Goal: Feedback & Contribution: Leave review/rating

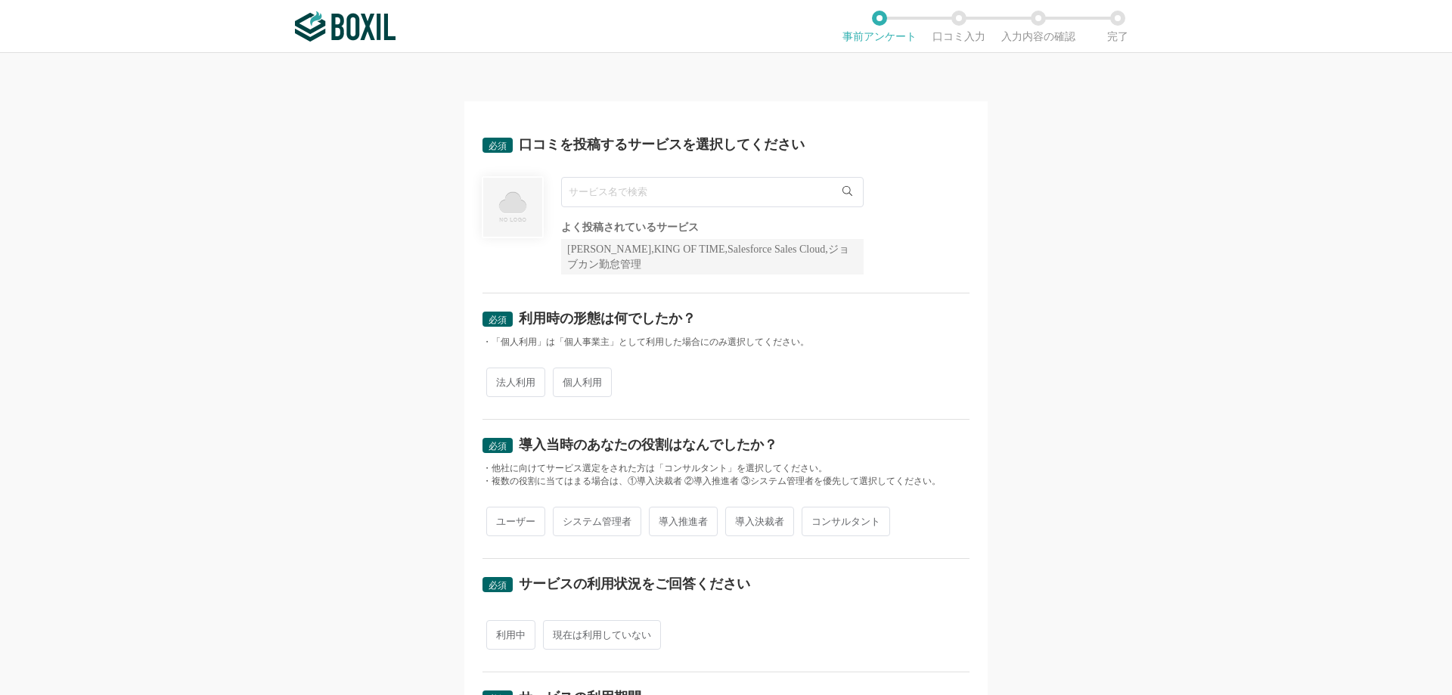
click at [590, 193] on input "text" at bounding box center [712, 192] width 302 height 30
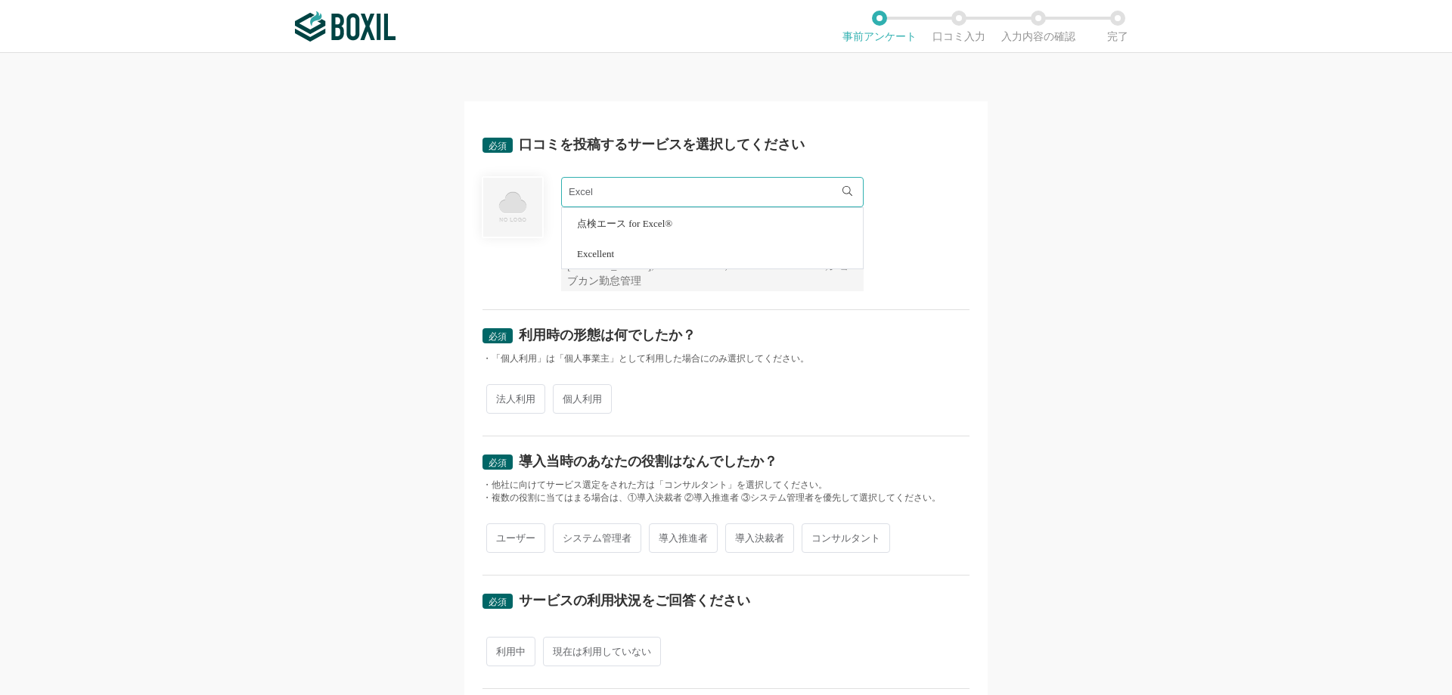
click at [349, 223] on div "必須 口コミを投稿するサービスを選択してください Excel 点検エース for Excel® Excellent 必須回答項目です。候補から選択してください…" at bounding box center [726, 374] width 1452 height 642
click at [687, 193] on input "Excel" at bounding box center [712, 192] width 302 height 30
type input "E"
type input "Word"
drag, startPoint x: 671, startPoint y: 186, endPoint x: 486, endPoint y: 195, distance: 185.5
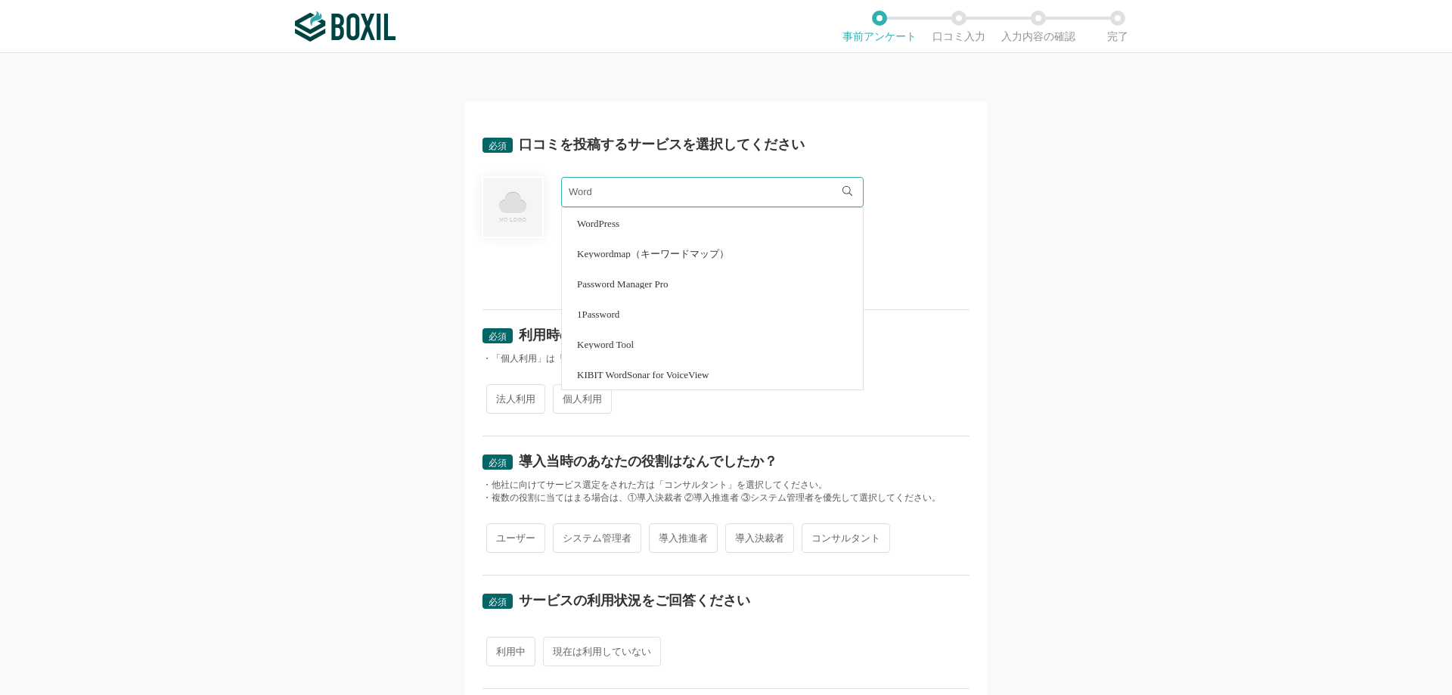
click at [486, 195] on div "Word WordPress Keywordmap（キーワードマップ） Password Manager Pro 1Password Keyword Tool…" at bounding box center [725, 234] width 487 height 114
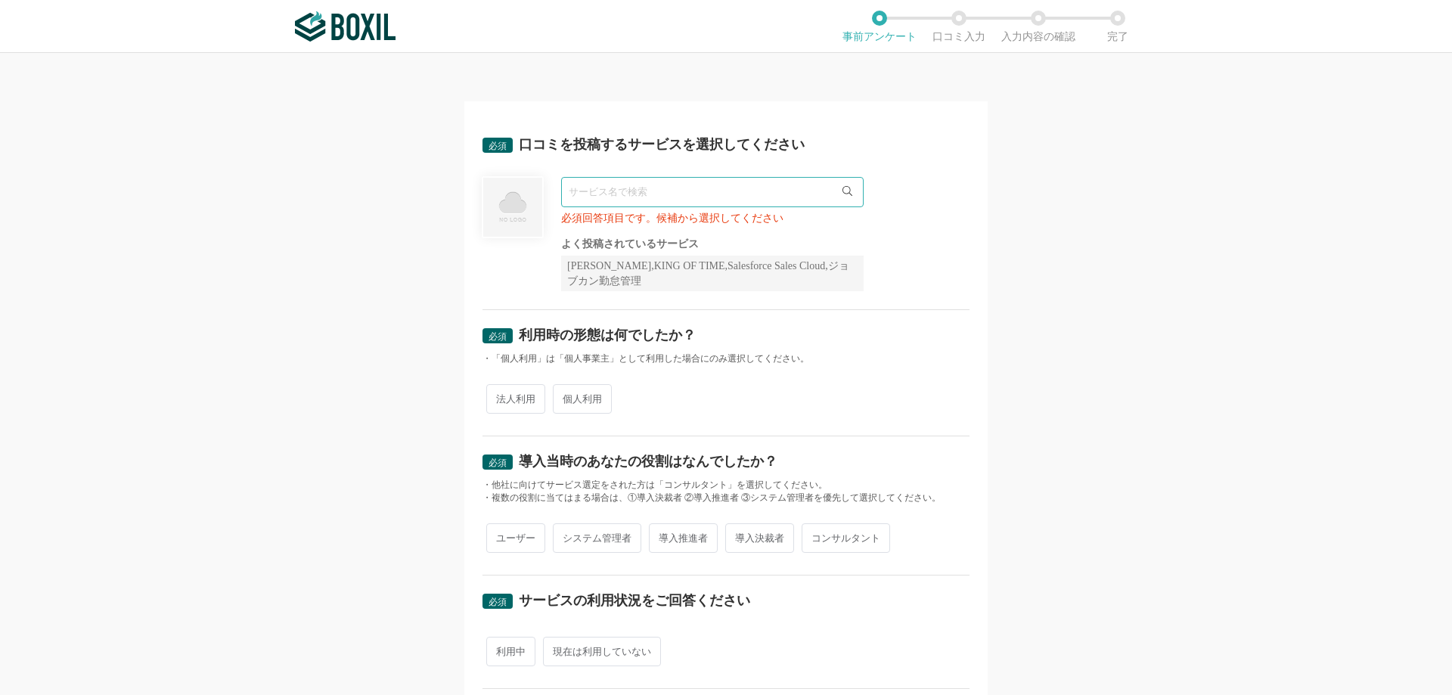
click at [600, 190] on input "text" at bounding box center [712, 192] width 302 height 30
type input "i"
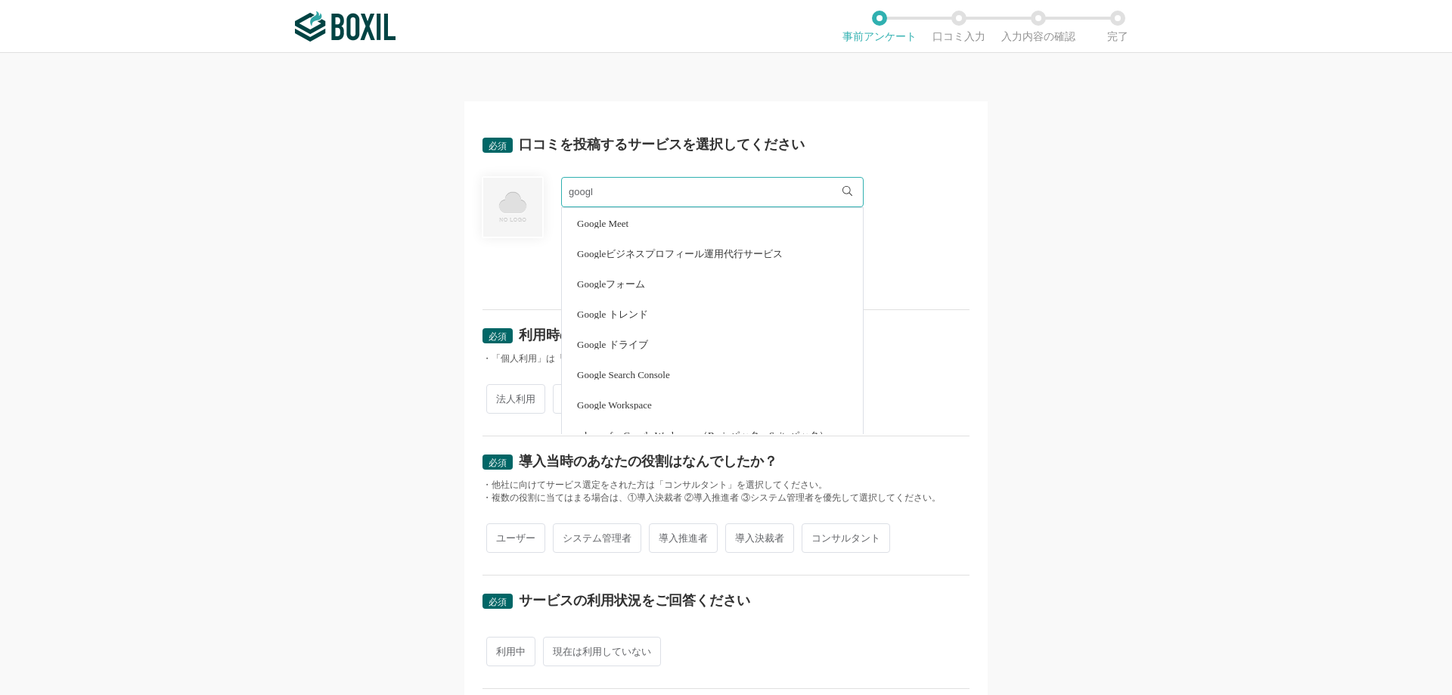
type input "google"
drag, startPoint x: 602, startPoint y: 191, endPoint x: 532, endPoint y: 193, distance: 69.6
click at [532, 193] on div "google Google Meet Googleビジネスプロフィール運用代行サービス Googleフォーム Google トレンド Google ドライブ …" at bounding box center [725, 234] width 487 height 114
click at [473, 268] on div "必須 口コミを投稿するサービスを選択してください wow WowTalk WowTalk for ビジネスプラス 必須回答項目です。候補から選択してください …" at bounding box center [725, 638] width 523 height 1074
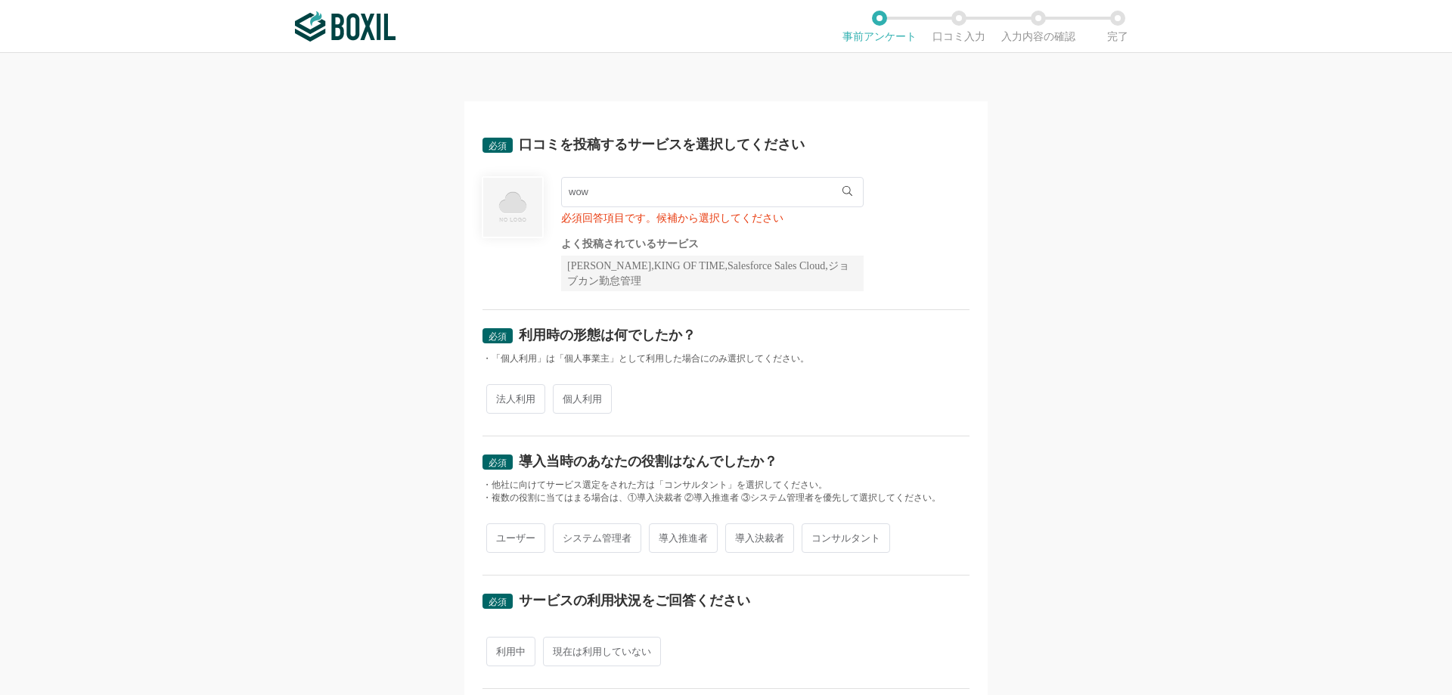
click at [613, 203] on input "wow" at bounding box center [712, 192] width 302 height 30
type input "w"
drag, startPoint x: 587, startPoint y: 195, endPoint x: 628, endPoint y: 195, distance: 41.6
click at [628, 195] on input "cloudcall" at bounding box center [712, 192] width 302 height 30
type input "c"
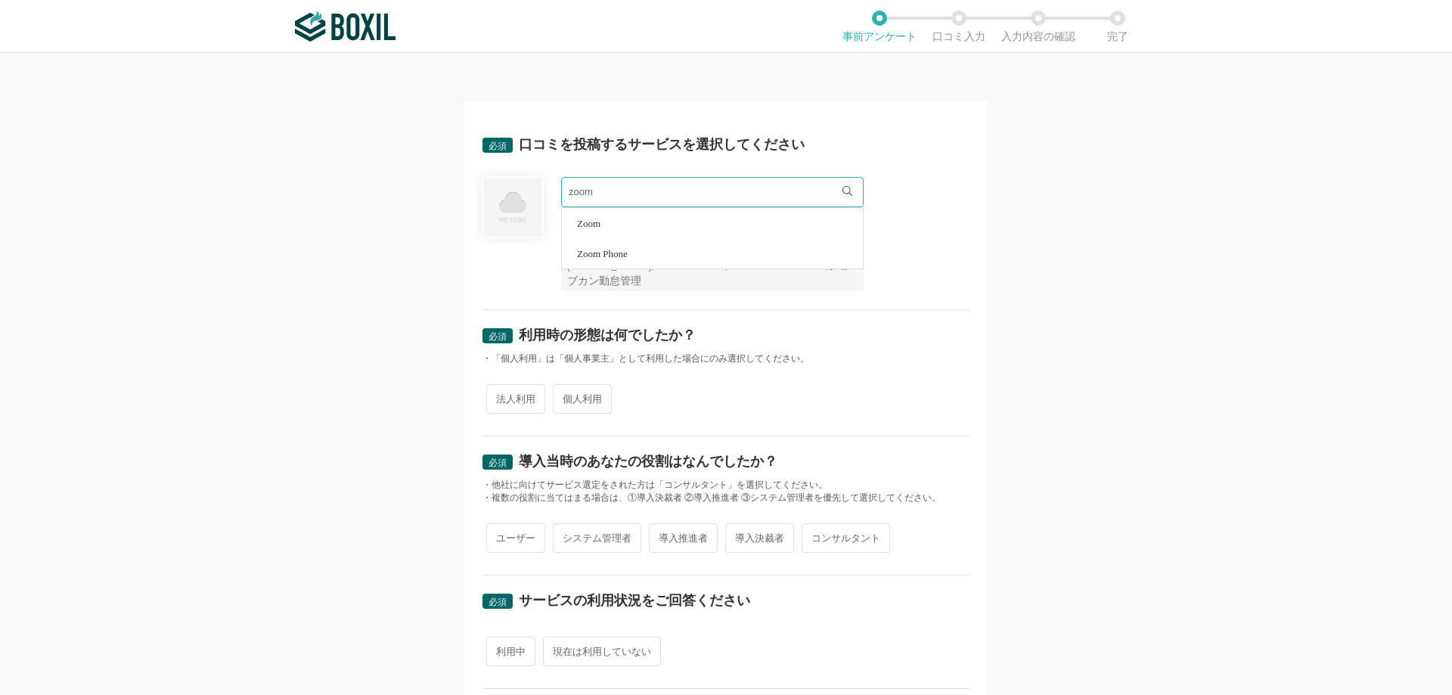
click at [610, 225] on li "Zoom" at bounding box center [712, 223] width 301 height 30
type input "Zoom"
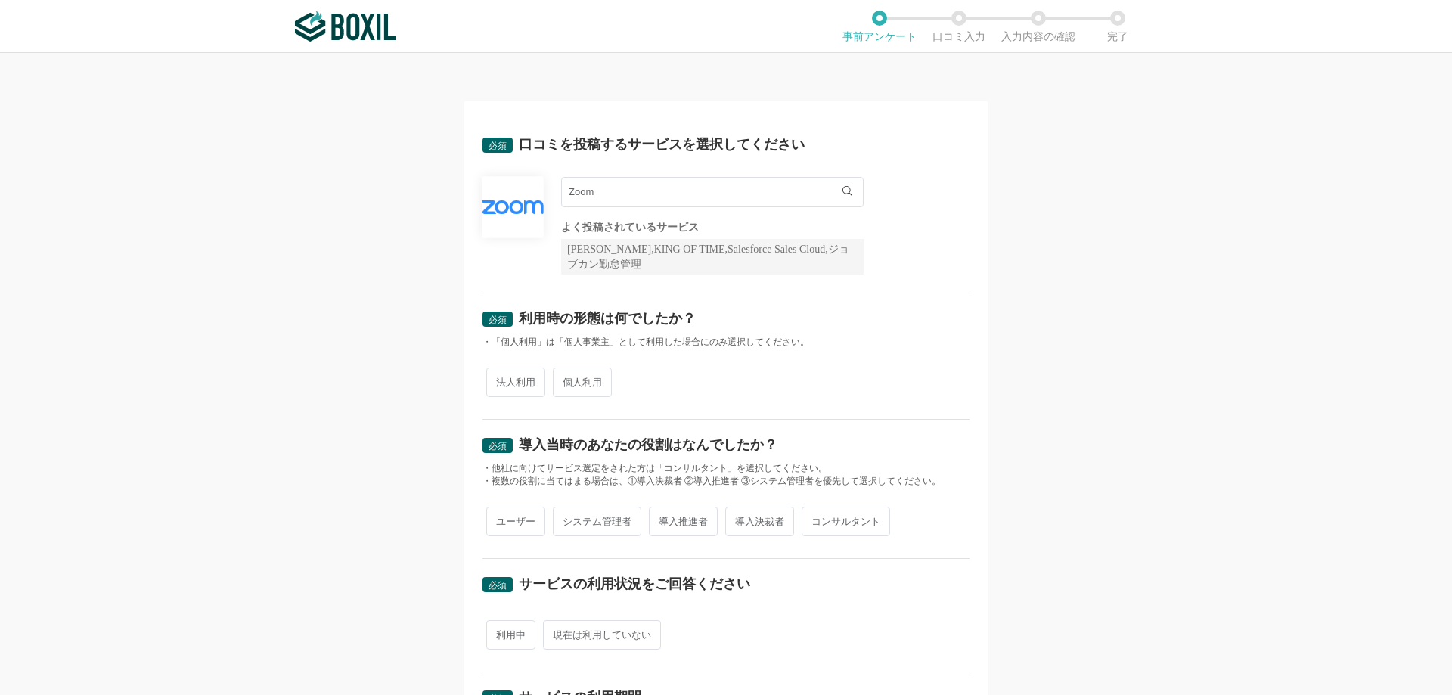
click at [378, 573] on div "必須 口コミを投稿するサービスを選択してください Zoom Zoom Zoom Phone よく投稿されているサービス Sansan,KING OF TIME…" at bounding box center [726, 374] width 1452 height 642
drag, startPoint x: 801, startPoint y: 189, endPoint x: 504, endPoint y: 189, distance: 297.2
click at [504, 189] on div "Zoom Zoom Zoom Phone よく投稿されているサービス Sansan,KING OF TIME,Salesforce Sales Cloud,ジ…" at bounding box center [725, 226] width 487 height 98
click at [349, 26] on img at bounding box center [345, 26] width 101 height 30
click at [639, 187] on input "text" at bounding box center [712, 192] width 302 height 30
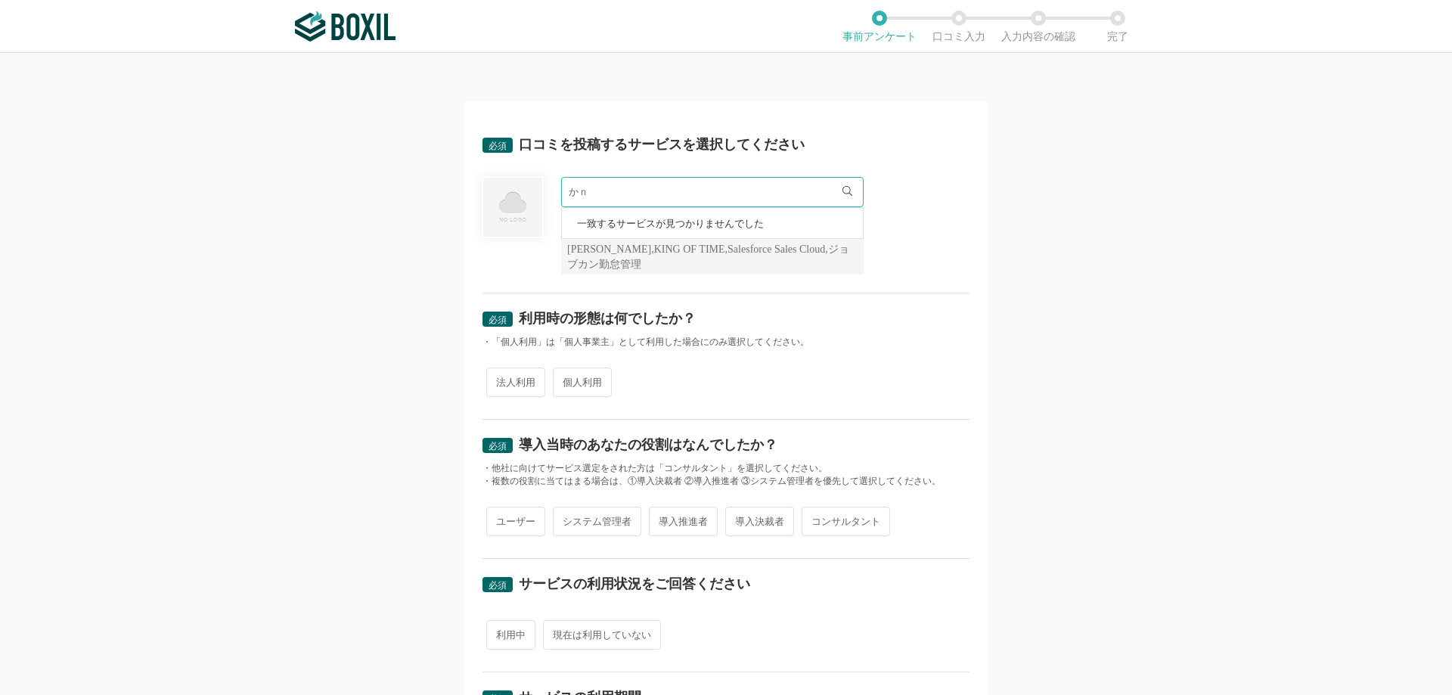
type input "か"
type input "canva"
click at [291, 274] on div "必須 口コミを投稿するサービスを選択してください canva Project Canvas Canva よく投稿されているサービス Sansan,KING O…" at bounding box center [726, 374] width 1452 height 642
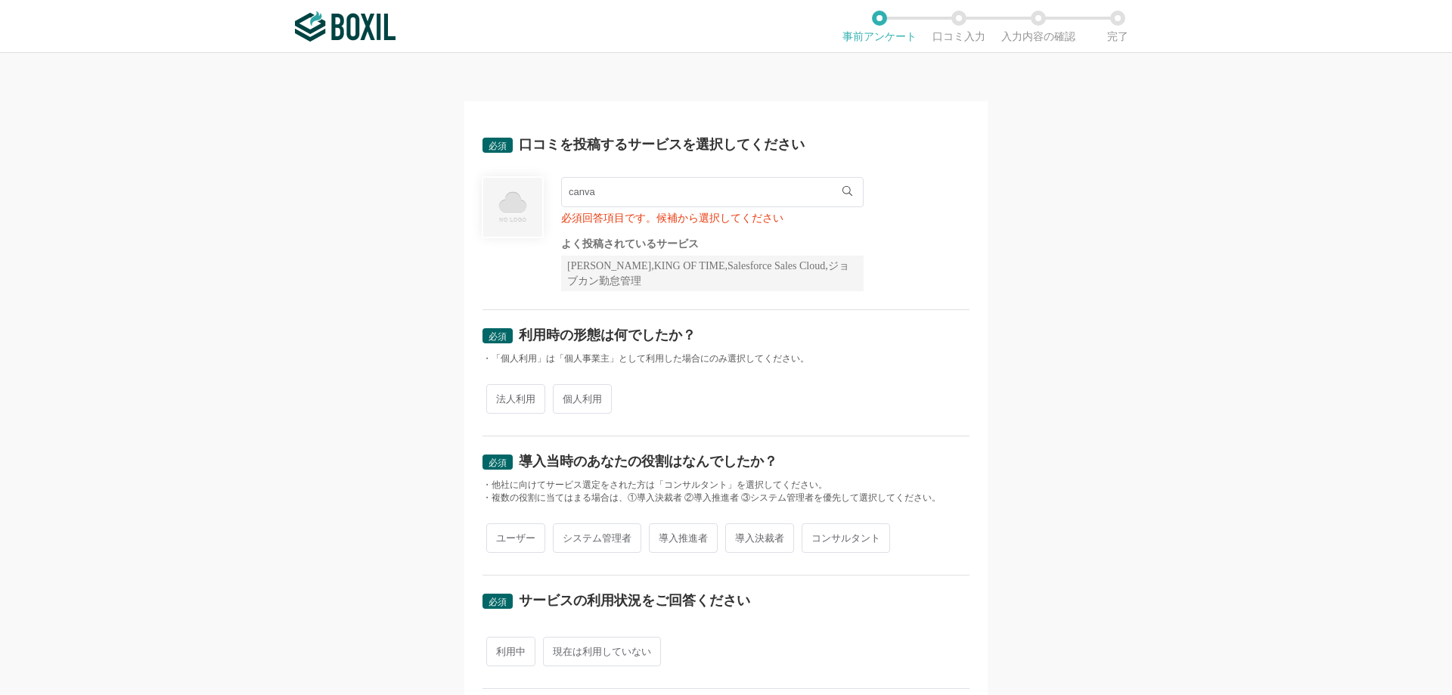
drag, startPoint x: 622, startPoint y: 191, endPoint x: 445, endPoint y: 195, distance: 176.2
click at [445, 195] on div "必須 口コミを投稿するサービスを選択してください canva Project Canvas Canva 必須回答項目です。候補から選択してください よく投稿さ…" at bounding box center [726, 374] width 1452 height 642
click at [655, 196] on input "text" at bounding box center [712, 192] width 302 height 30
type input "ち"
type input "chatgpt"
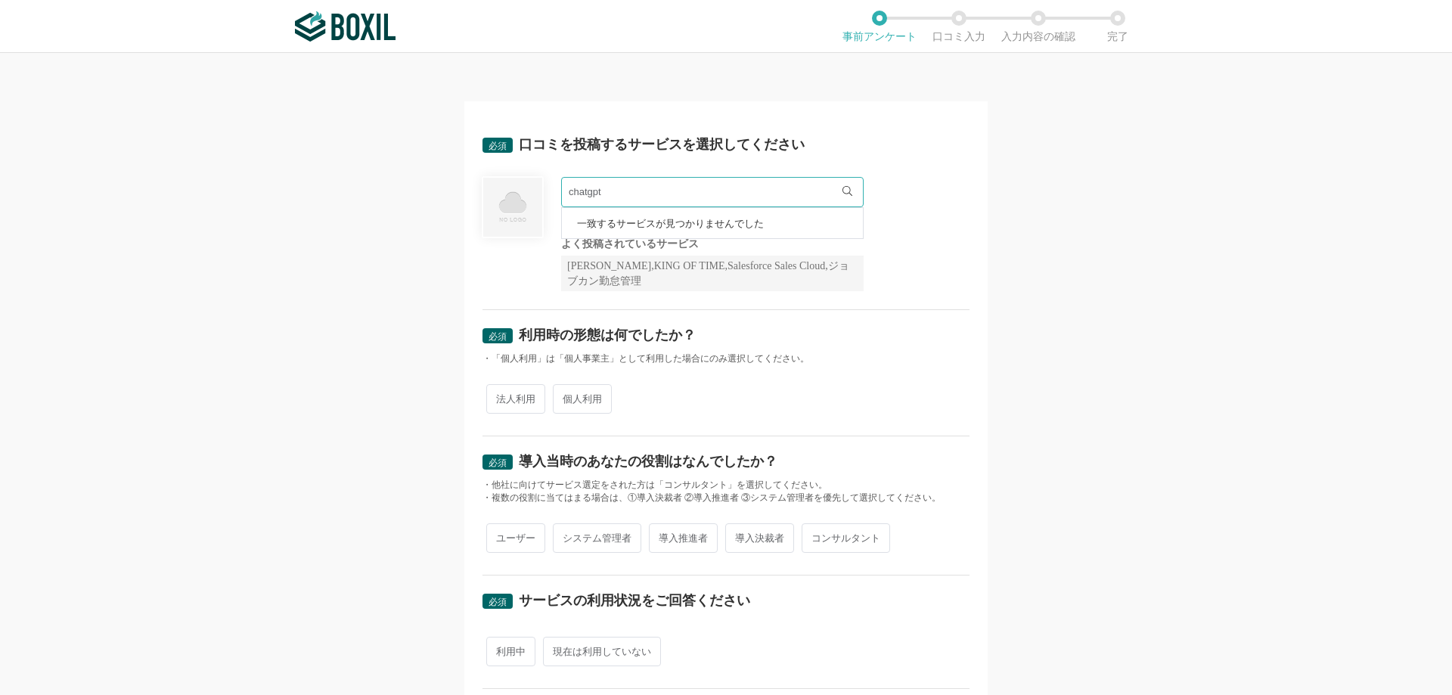
drag, startPoint x: 609, startPoint y: 190, endPoint x: 518, endPoint y: 196, distance: 90.9
click at [518, 196] on div "chatgpt 一致するサービスが見つかりませんでした 必須回答項目です。候補から選択してください よく投稿されているサービス Sansan,KING OF …" at bounding box center [725, 234] width 487 height 114
click at [122, 392] on div "必須 口コミを投稿するサービスを選択してください 一致するサービスが見つかりませんでした 必須回答項目です。候補から選択してください よく投稿されているサービ…" at bounding box center [726, 374] width 1452 height 642
click at [669, 189] on input "text" at bounding box center [712, 192] width 302 height 30
type input "さ"
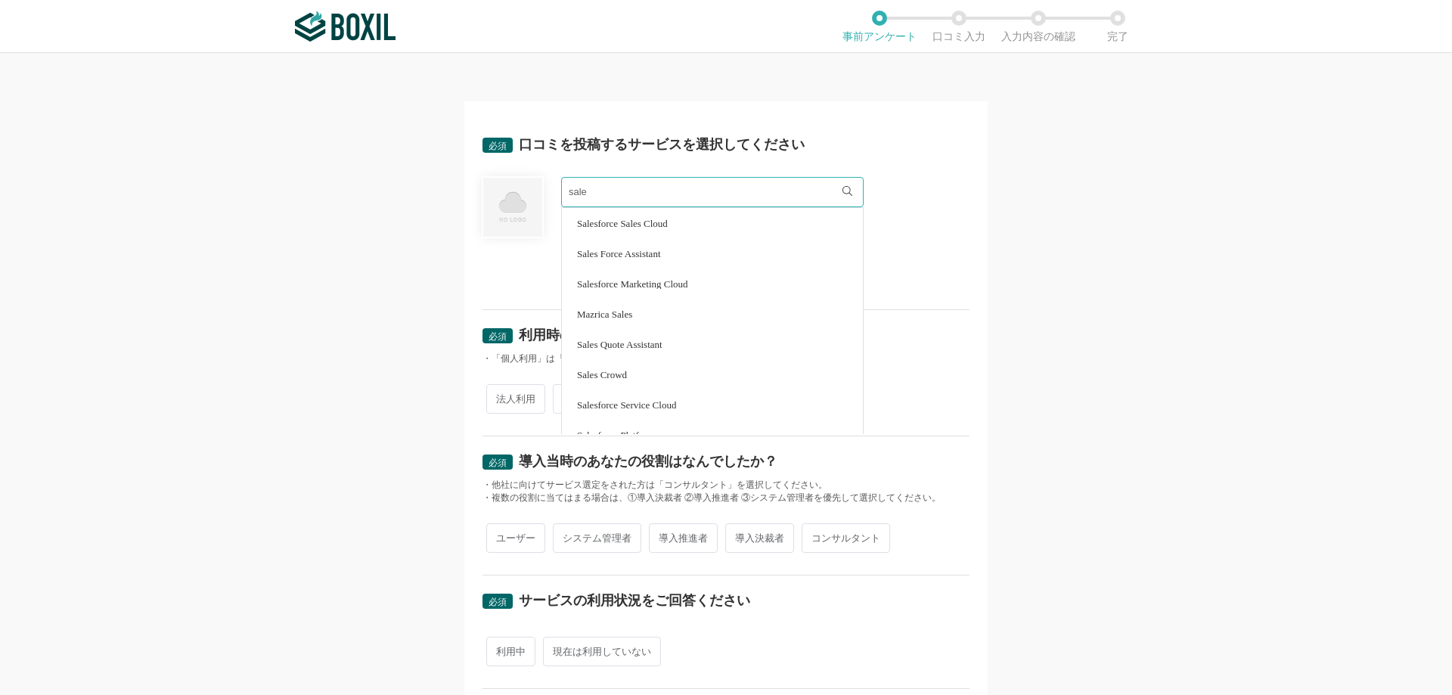
type input "sale"
